Goal: Information Seeking & Learning: Learn about a topic

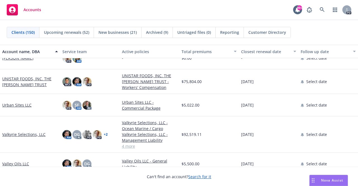
scroll to position [3132, 0]
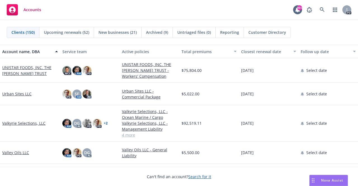
click at [22, 69] on link "UNISTAR FOODS, INC. THE [PERSON_NAME] TRUST" at bounding box center [30, 71] width 56 height 12
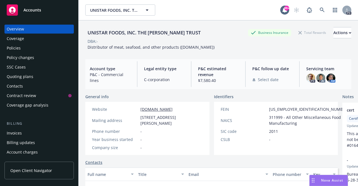
click at [21, 48] on div "Policies" at bounding box center [39, 48] width 65 height 9
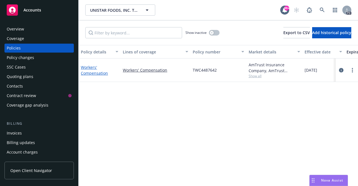
click at [94, 69] on link "Workers' Compensation" at bounding box center [94, 70] width 27 height 11
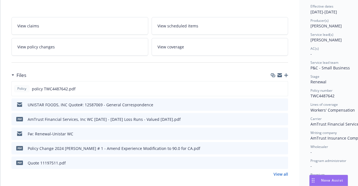
scroll to position [28, 0]
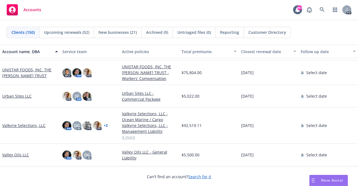
scroll to position [3130, 0]
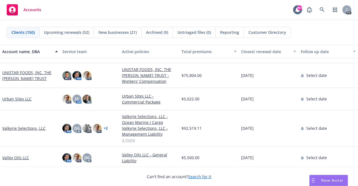
click at [22, 129] on link "Valkyrie Selections, LLC" at bounding box center [23, 128] width 43 height 6
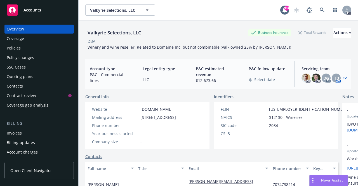
click at [38, 10] on span "Accounts" at bounding box center [32, 10] width 18 height 4
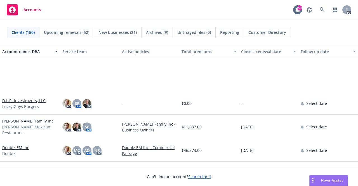
scroll to position [1231, 0]
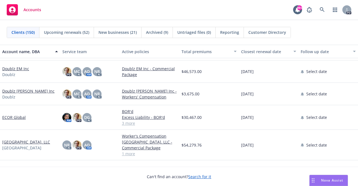
click at [13, 116] on link "ECOR Global" at bounding box center [13, 117] width 23 height 6
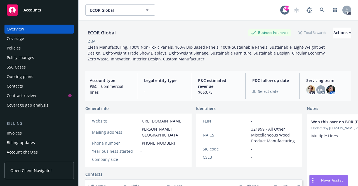
click at [15, 49] on div "Policies" at bounding box center [14, 48] width 14 height 9
